Goal: Entertainment & Leisure: Consume media (video, audio)

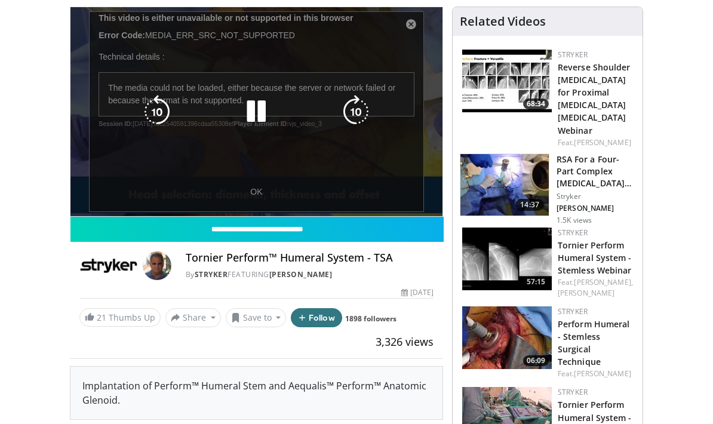
scroll to position [85, 0]
click at [256, 200] on div "10 seconds Tap to unmute" at bounding box center [257, 111] width 372 height 209
click at [256, 192] on div "10 seconds Tap to unmute" at bounding box center [257, 111] width 372 height 209
click at [408, 23] on div "10 seconds Tap to unmute" at bounding box center [257, 111] width 372 height 209
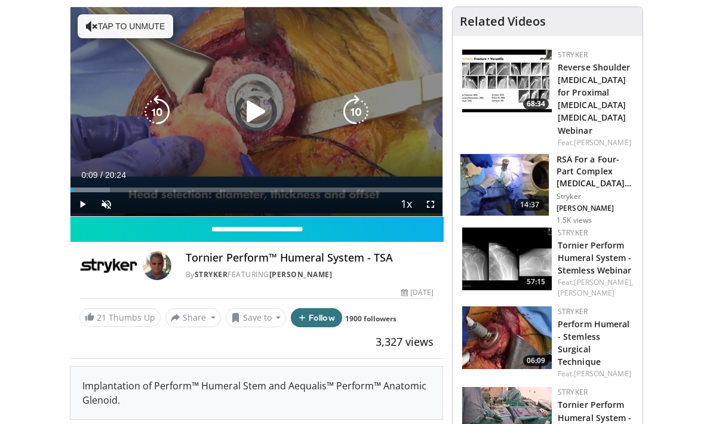
drag, startPoint x: 73, startPoint y: 189, endPoint x: 195, endPoint y: 177, distance: 122.5
click at [195, 192] on div "Current Time 0:09 / Duration 20:24 Play Skip Backward Skip Forward Unmute Loade…" at bounding box center [257, 204] width 372 height 24
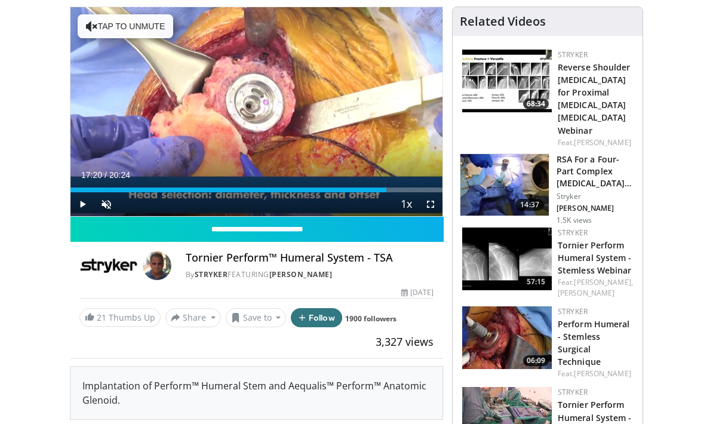
click at [387, 188] on div "Loaded : 39.22%" at bounding box center [257, 190] width 372 height 5
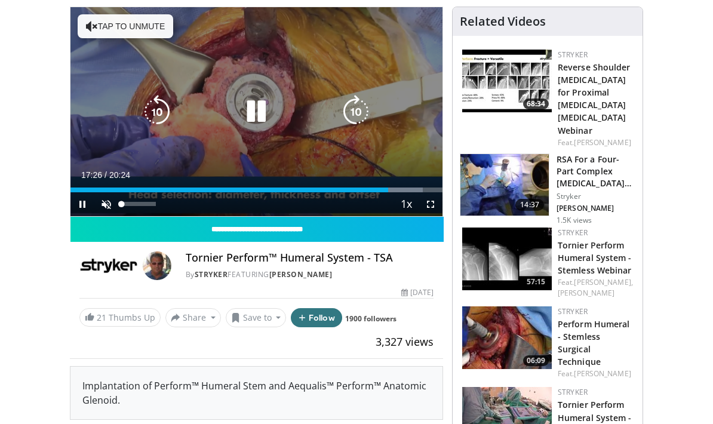
click at [110, 205] on span "Video Player" at bounding box center [106, 204] width 24 height 24
click at [428, 208] on span "Video Player" at bounding box center [431, 204] width 24 height 24
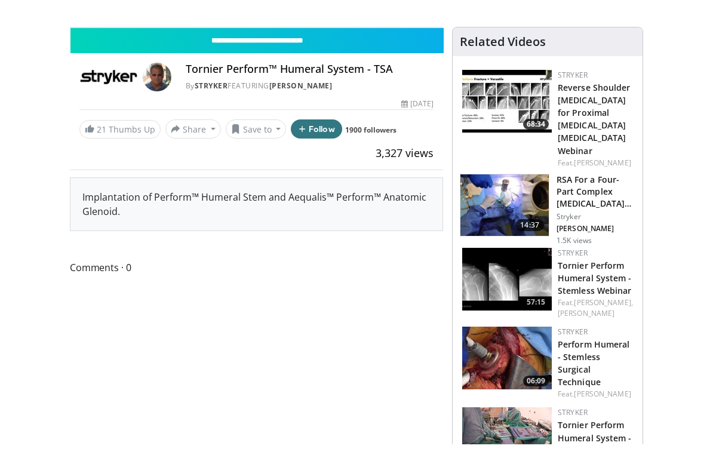
scroll to position [14, 0]
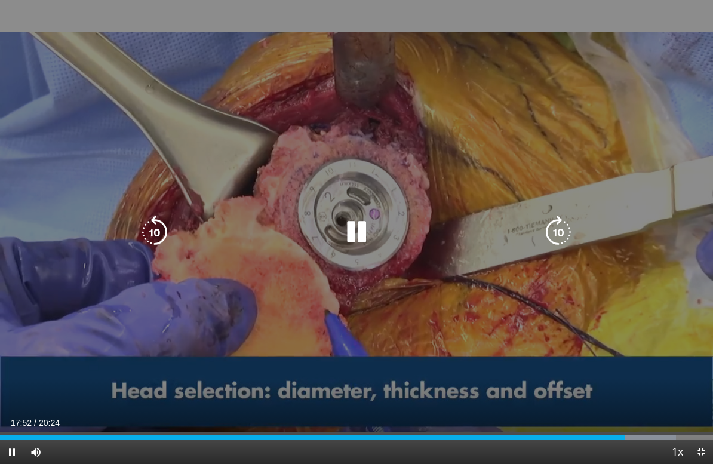
click at [354, 234] on icon "Video Player" at bounding box center [356, 232] width 33 height 33
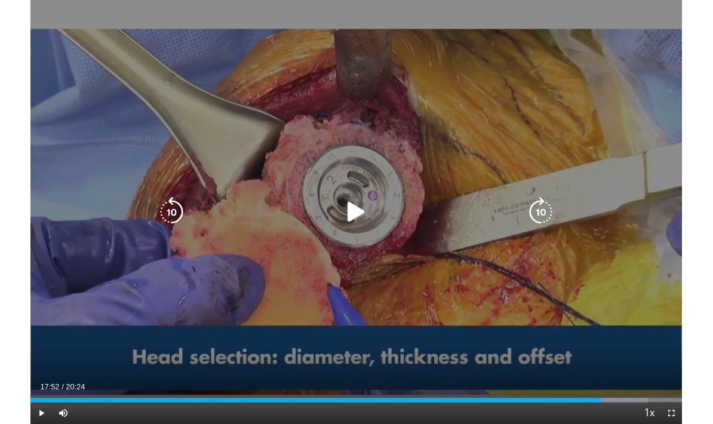
scroll to position [85, 0]
